Goal: Task Accomplishment & Management: Manage account settings

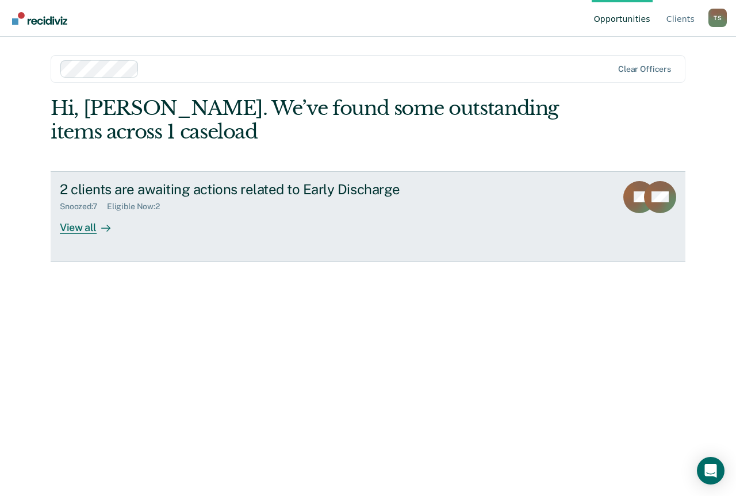
click at [90, 225] on div "View all" at bounding box center [92, 223] width 64 height 22
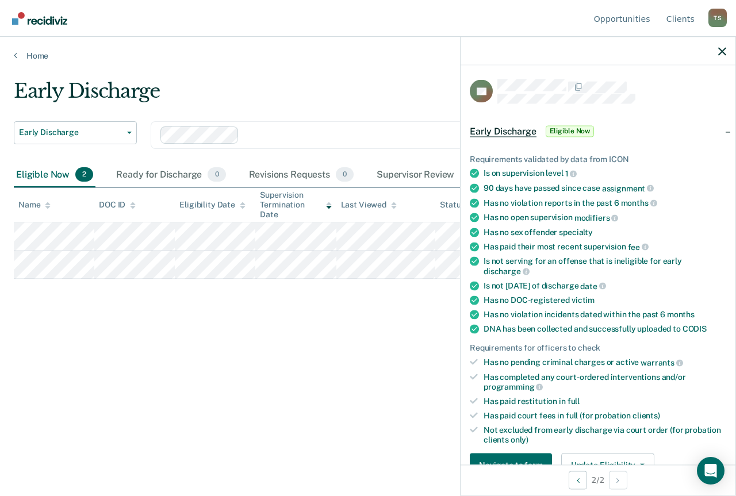
scroll to position [173, 0]
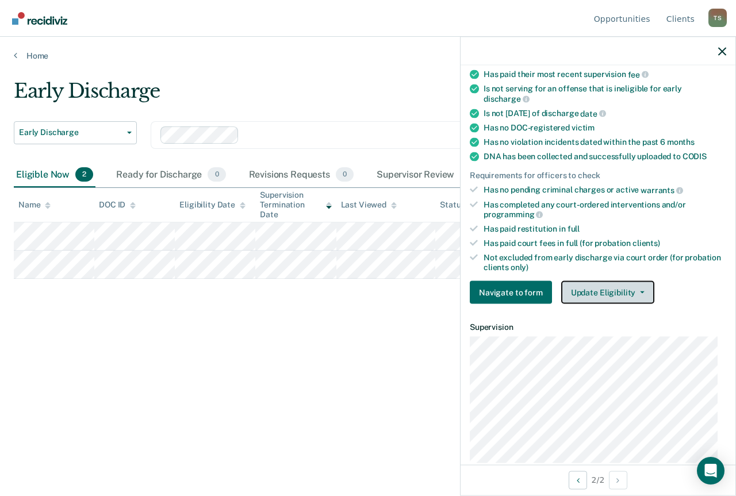
click at [598, 285] on button "Update Eligibility" at bounding box center [607, 292] width 93 height 23
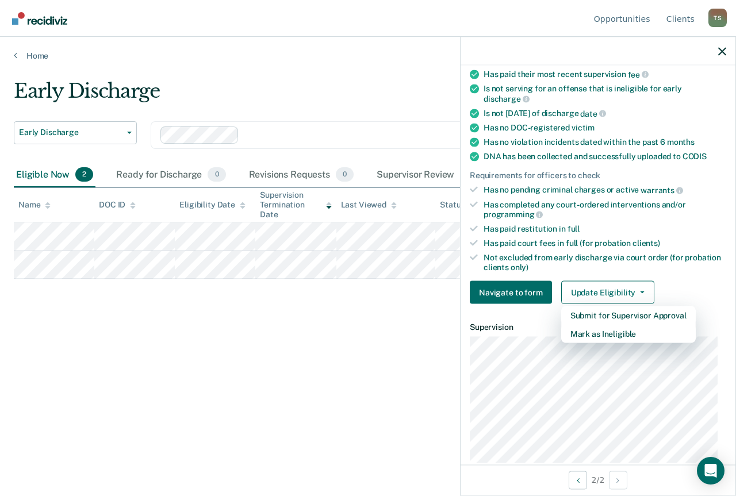
click at [303, 351] on div "Early Discharge Early Discharge Early Discharge Supervision Level Downgrade Cle…" at bounding box center [368, 244] width 709 height 331
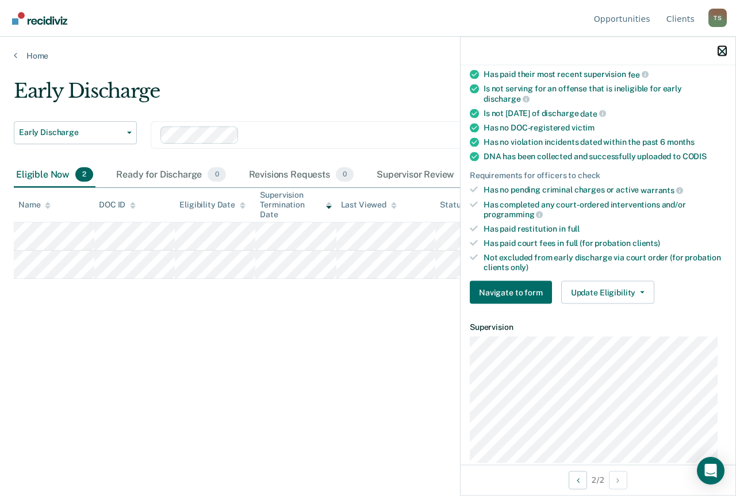
click at [720, 51] on icon "button" at bounding box center [722, 51] width 8 height 8
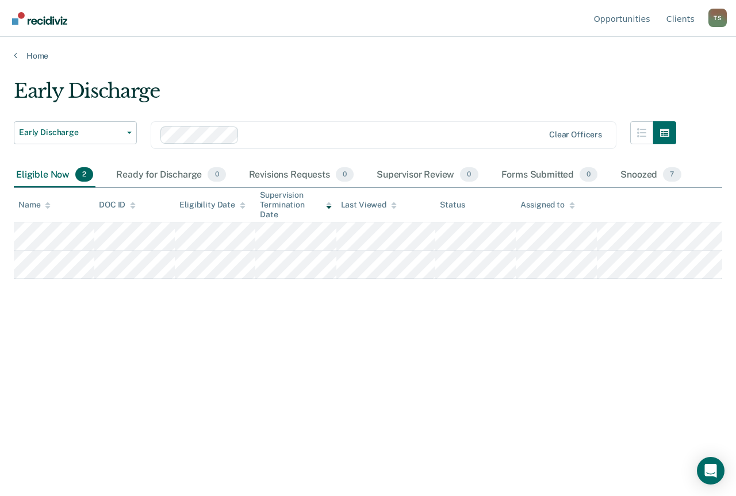
click at [488, 85] on div "Early Discharge" at bounding box center [345, 95] width 663 height 33
click at [265, 378] on div "Early Discharge Early Discharge Early Discharge Supervision Level Downgrade Cle…" at bounding box center [368, 244] width 709 height 331
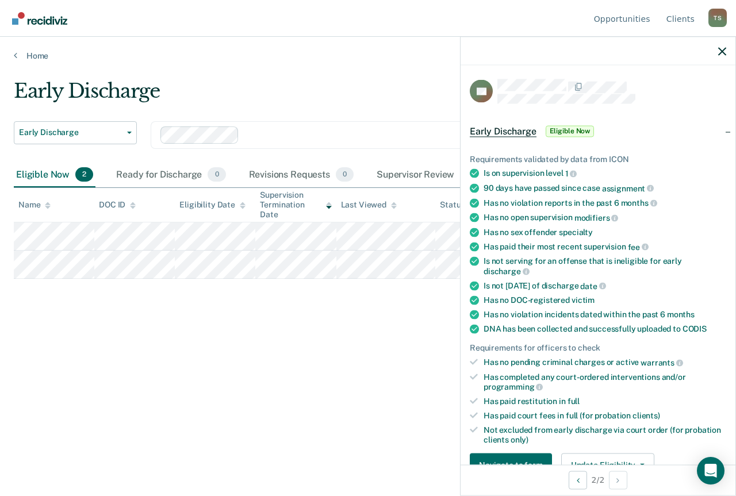
click at [328, 339] on div "Early Discharge Early Discharge Early Discharge Supervision Level Downgrade Cle…" at bounding box center [368, 244] width 709 height 331
click at [724, 49] on icon "button" at bounding box center [722, 51] width 8 height 8
click at [723, 51] on icon "button" at bounding box center [722, 51] width 8 height 8
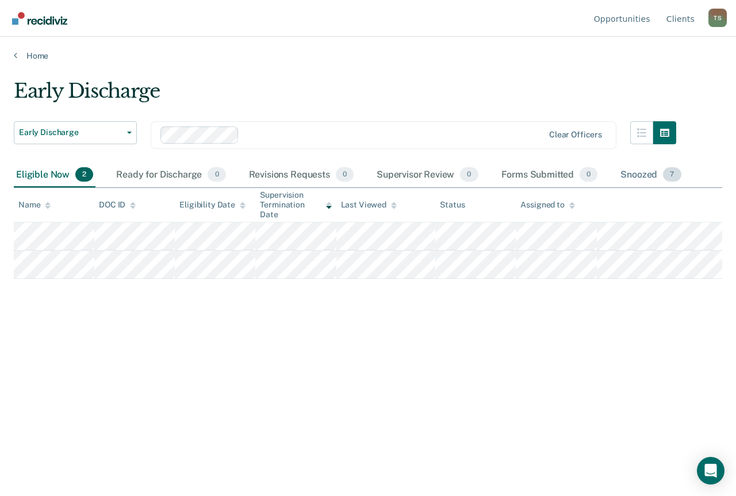
click at [647, 175] on div "Snoozed 7" at bounding box center [650, 175] width 65 height 25
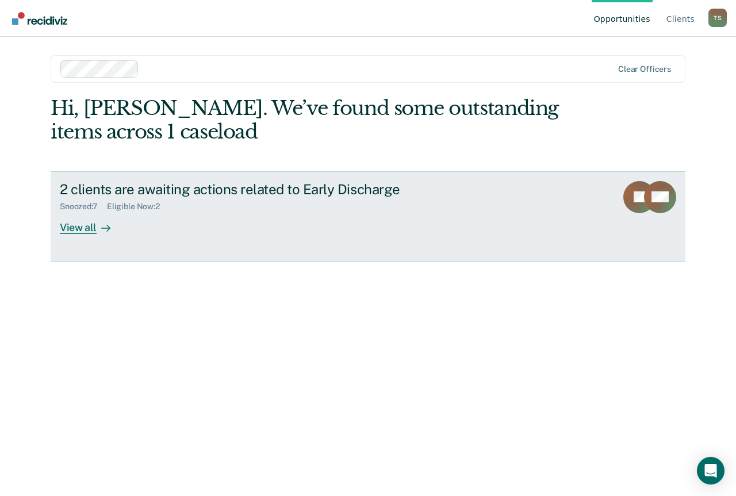
click at [68, 227] on div "View all" at bounding box center [92, 223] width 64 height 22
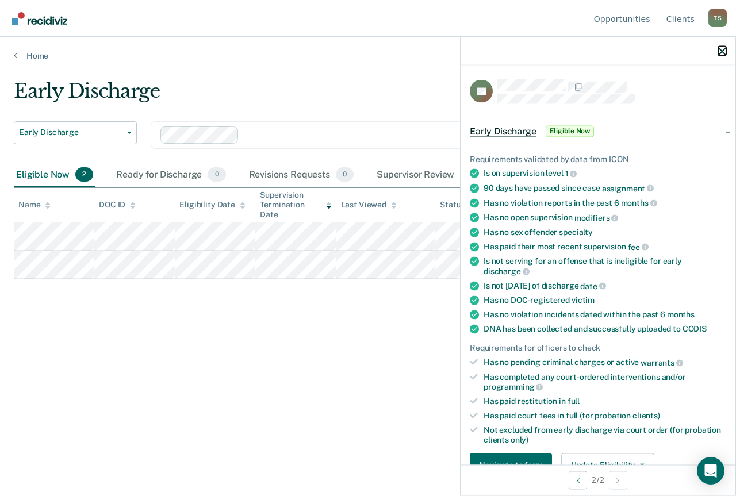
click at [723, 50] on icon "button" at bounding box center [722, 51] width 8 height 8
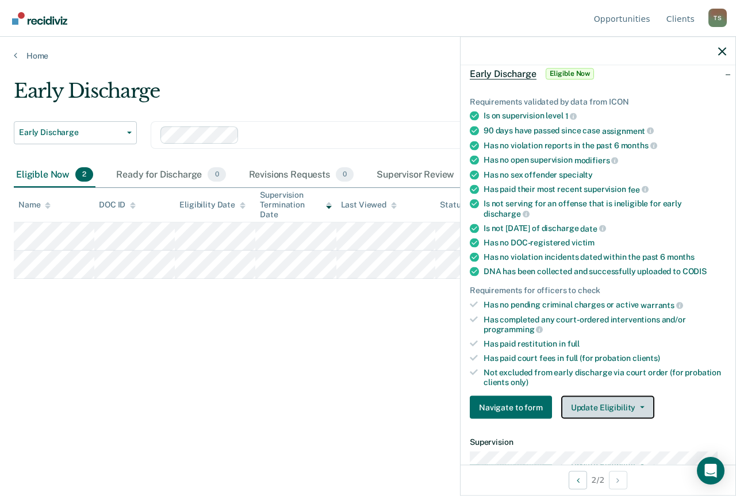
click at [592, 406] on button "Update Eligibility" at bounding box center [607, 407] width 93 height 23
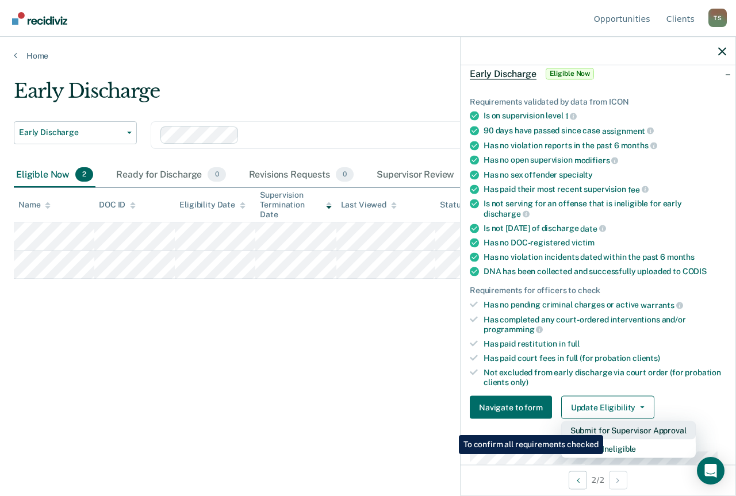
click at [605, 427] on button "Submit for Supervisor Approval" at bounding box center [628, 431] width 135 height 18
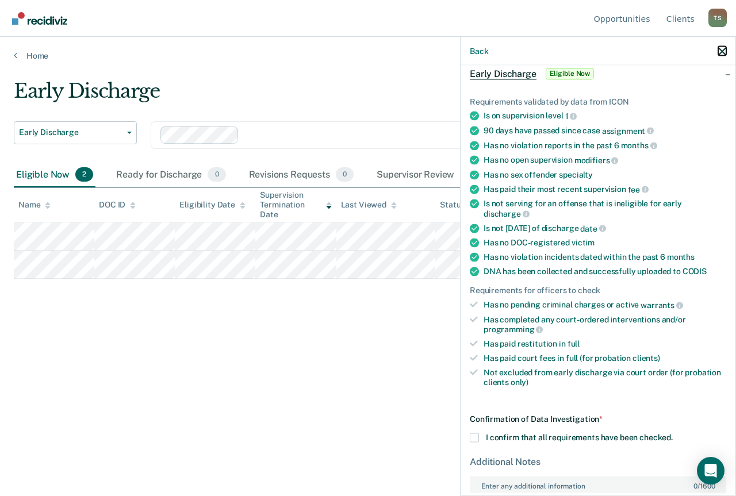
click at [719, 53] on icon "button" at bounding box center [722, 51] width 8 height 8
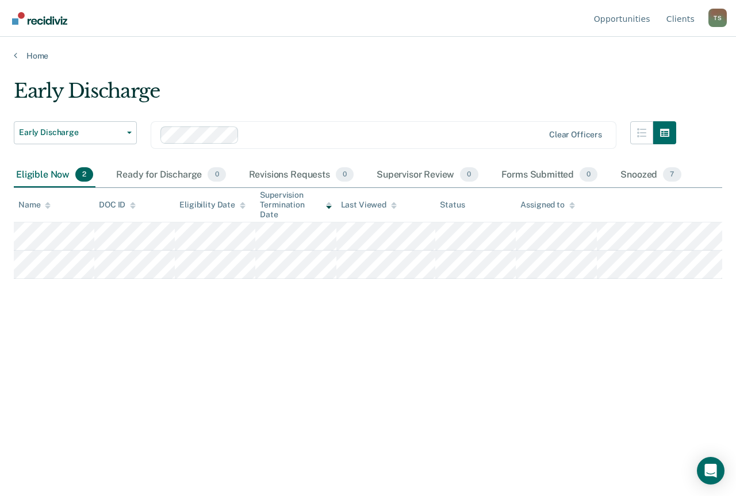
click at [402, 318] on div "Early Discharge Early Discharge Early Discharge Supervision Level Downgrade Cle…" at bounding box center [368, 244] width 709 height 331
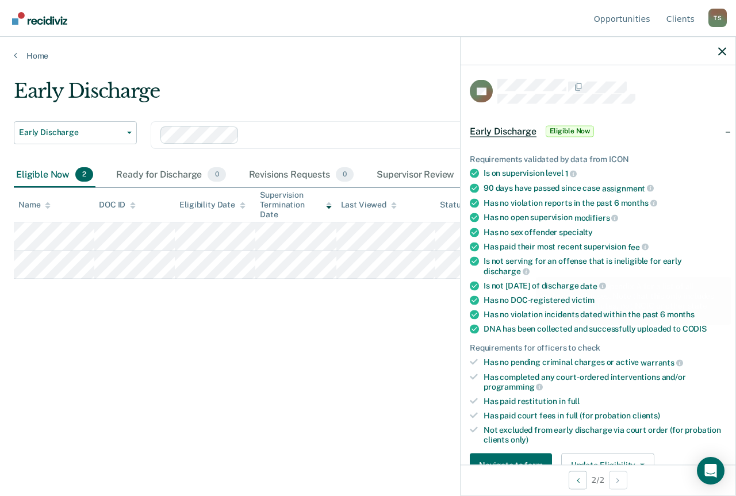
scroll to position [173, 0]
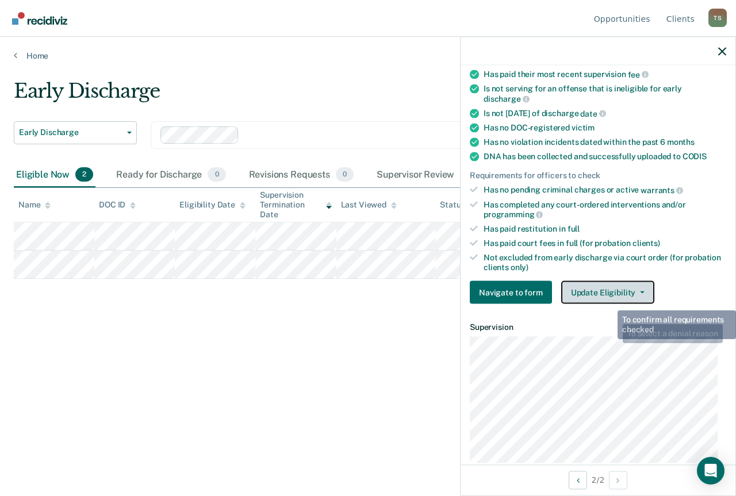
click at [609, 295] on button "Update Eligibility" at bounding box center [607, 292] width 93 height 23
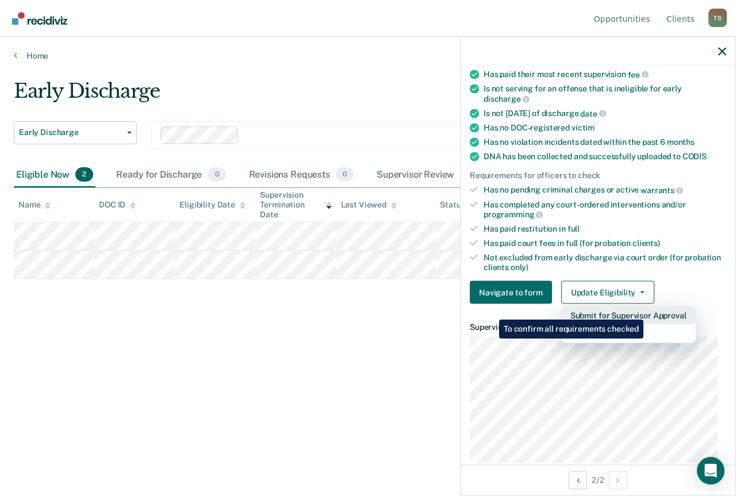
click at [645, 311] on button "Submit for Supervisor Approval" at bounding box center [628, 316] width 135 height 18
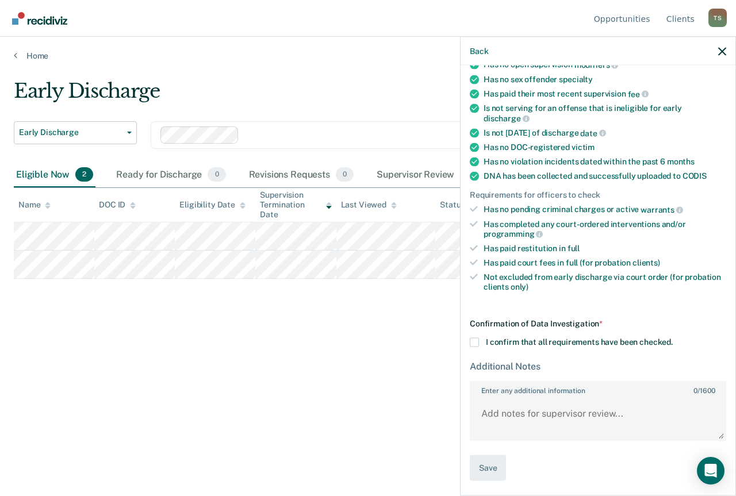
click at [479, 341] on label "I confirm that all requirements have been checked." at bounding box center [598, 342] width 256 height 9
click at [673, 338] on input "I confirm that all requirements have been checked." at bounding box center [673, 338] width 0 height 0
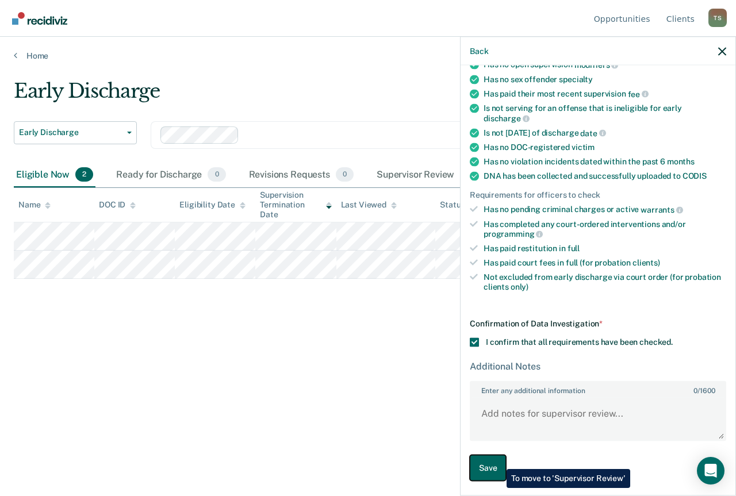
click at [498, 461] on button "Save" at bounding box center [488, 468] width 36 height 26
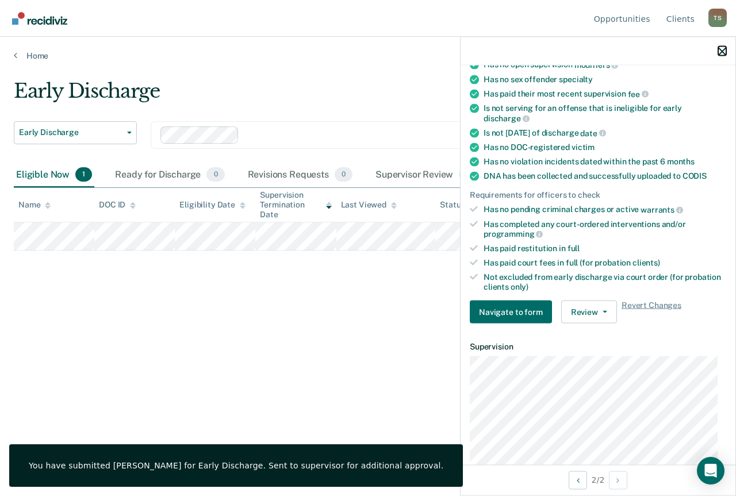
click at [721, 52] on icon "button" at bounding box center [722, 51] width 8 height 8
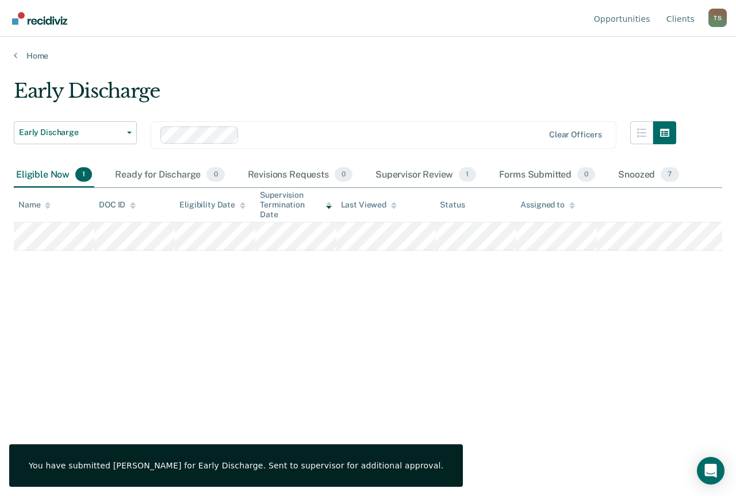
click at [323, 351] on div "Early Discharge Early Discharge Early Discharge Supervision Level Downgrade Cle…" at bounding box center [368, 244] width 709 height 331
